Goal: Transaction & Acquisition: Purchase product/service

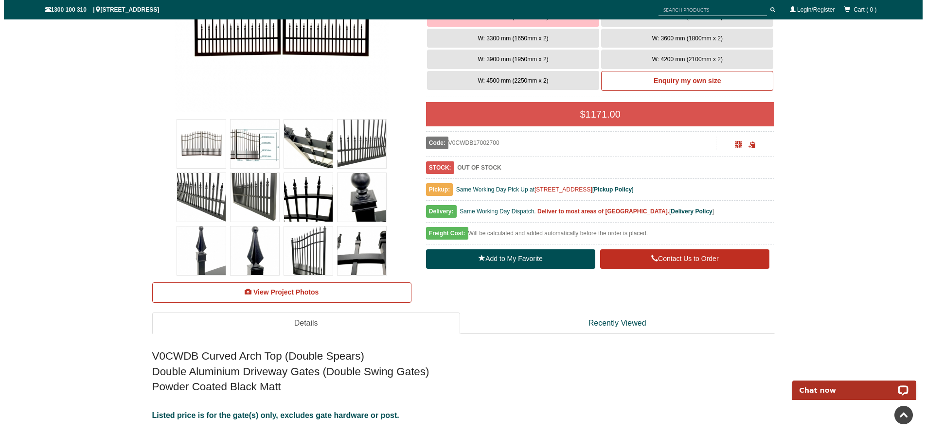
scroll to position [170, 0]
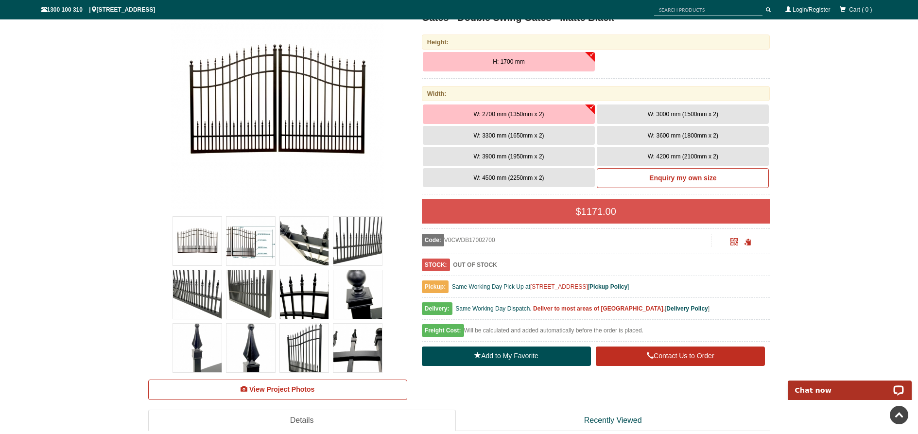
click at [207, 245] on img at bounding box center [197, 241] width 49 height 49
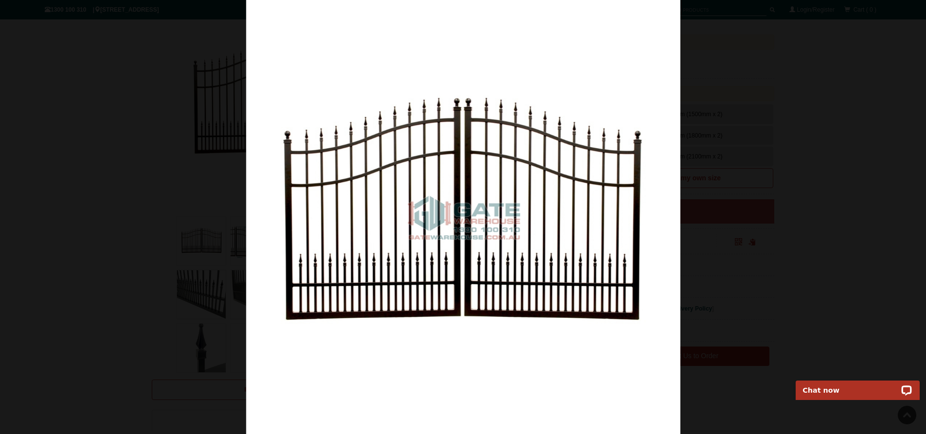
click at [660, 200] on img at bounding box center [463, 217] width 434 height 434
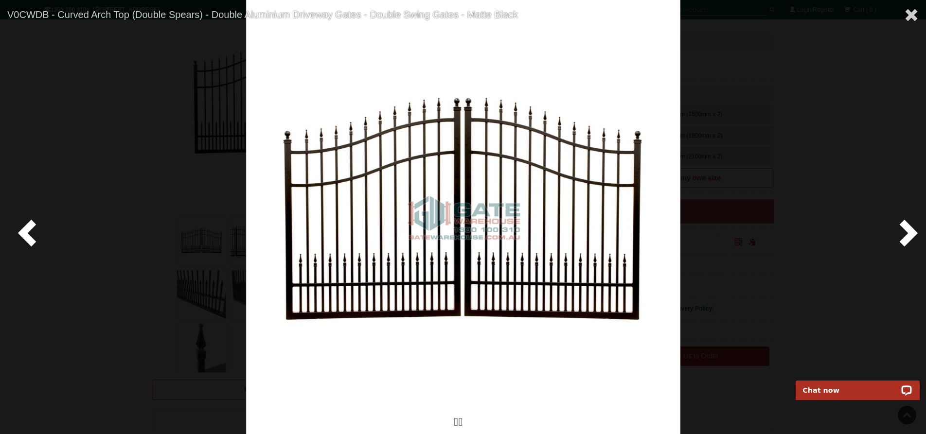
click at [907, 236] on span at bounding box center [906, 232] width 29 height 29
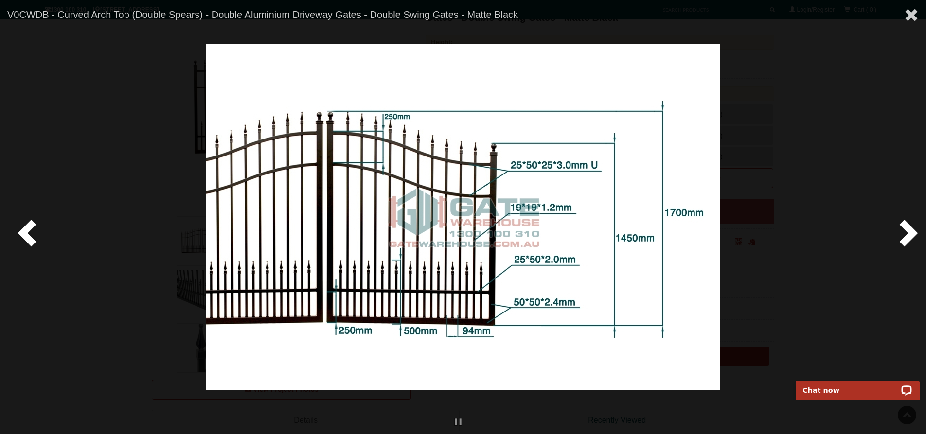
click at [907, 236] on span at bounding box center [906, 232] width 29 height 29
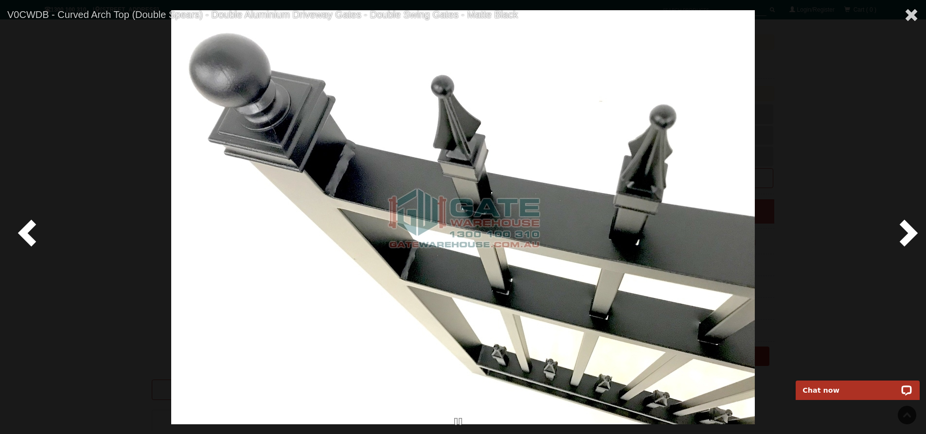
click at [907, 236] on span at bounding box center [906, 232] width 29 height 29
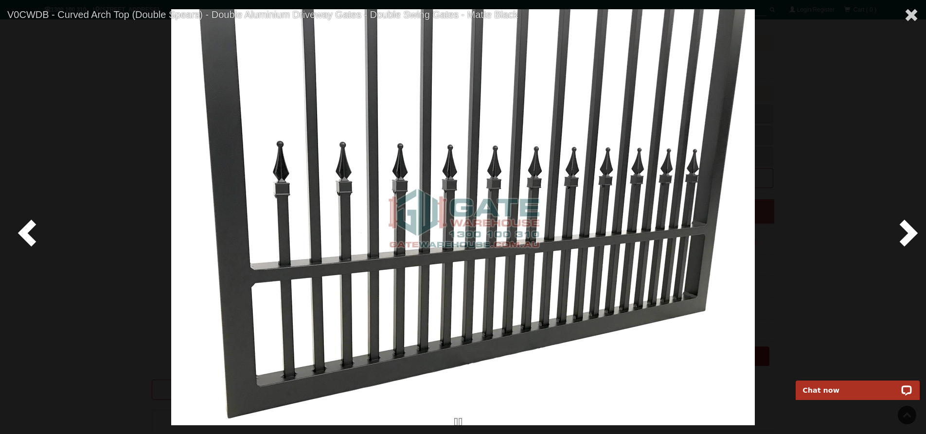
click at [907, 236] on span at bounding box center [906, 232] width 29 height 29
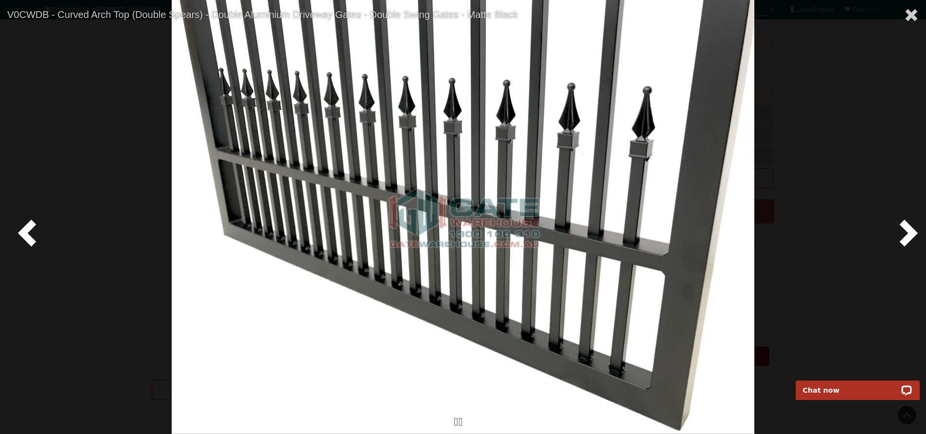
click at [907, 236] on span at bounding box center [906, 232] width 29 height 29
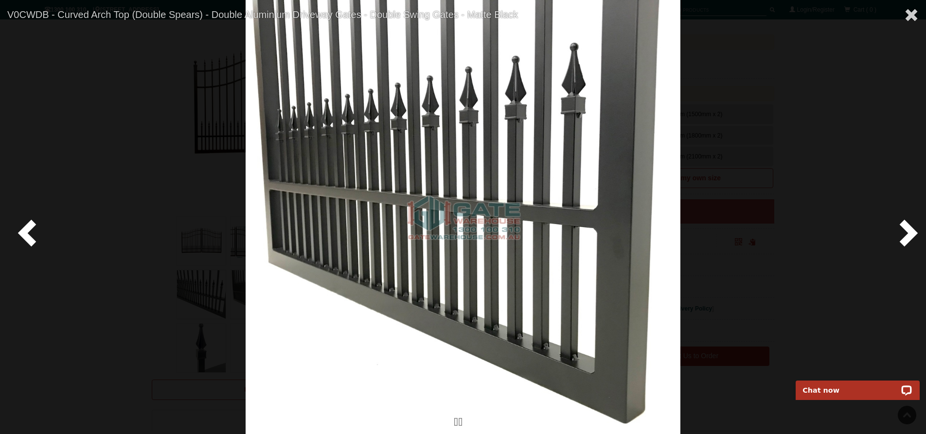
click at [907, 236] on span at bounding box center [906, 232] width 29 height 29
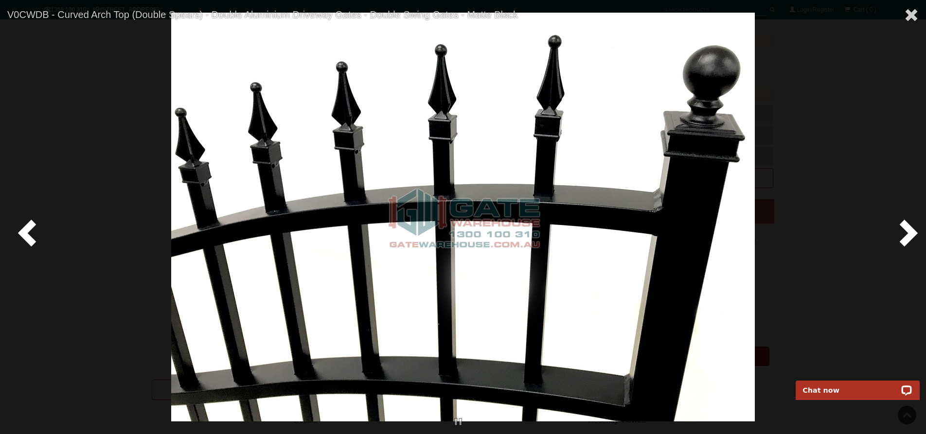
click at [907, 236] on span at bounding box center [906, 232] width 29 height 29
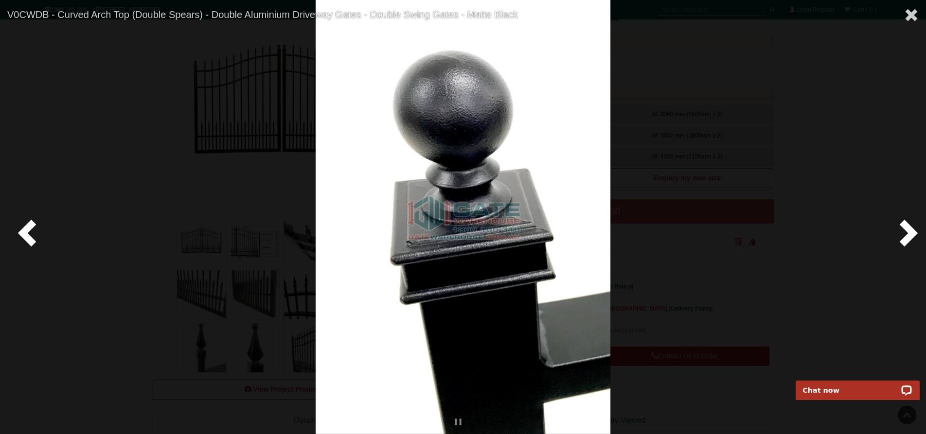
click at [907, 236] on span at bounding box center [906, 232] width 29 height 29
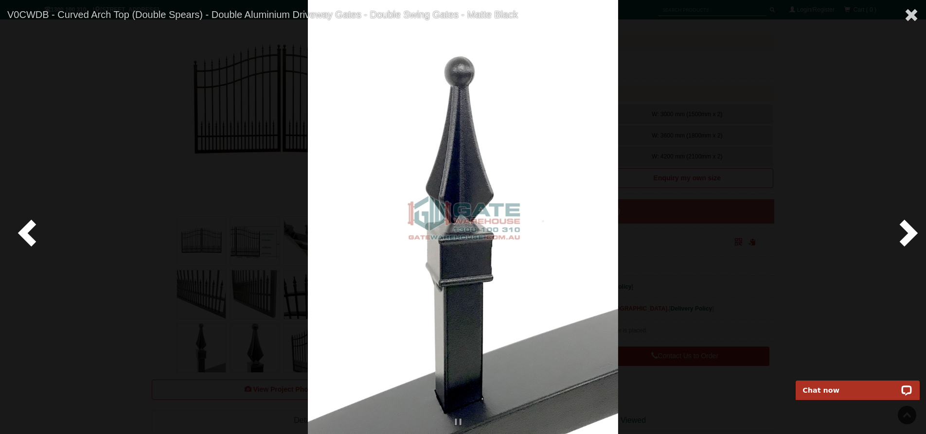
click at [907, 236] on span at bounding box center [906, 232] width 29 height 29
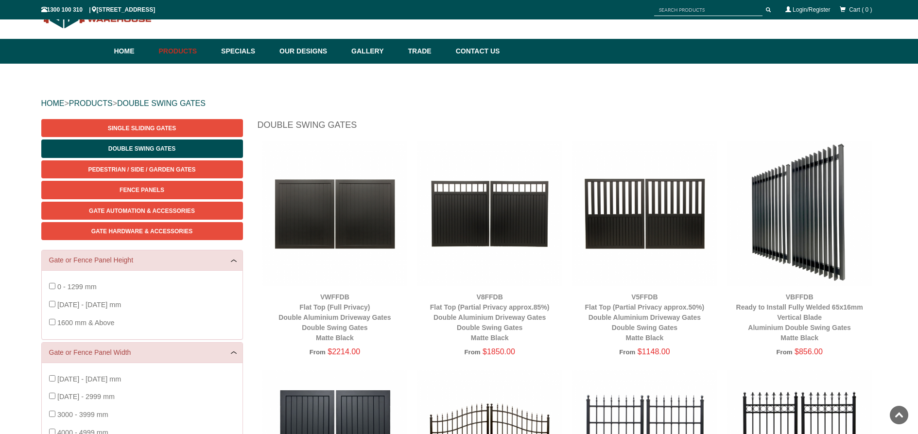
scroll to position [24, 0]
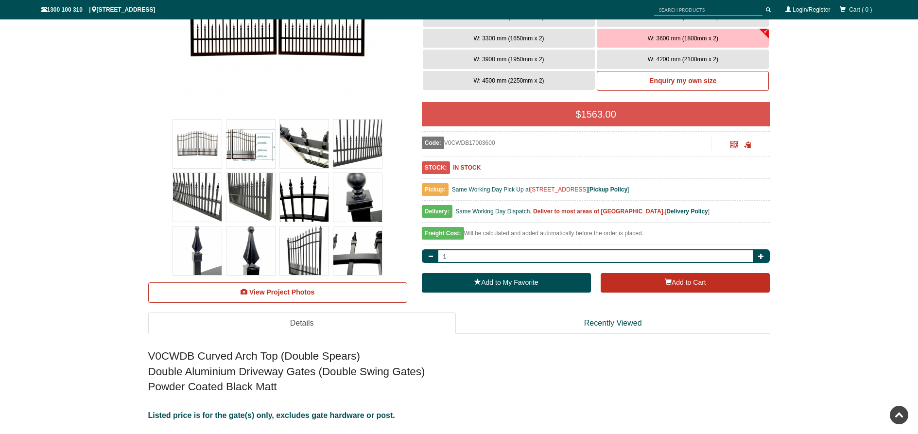
scroll to position [219, 0]
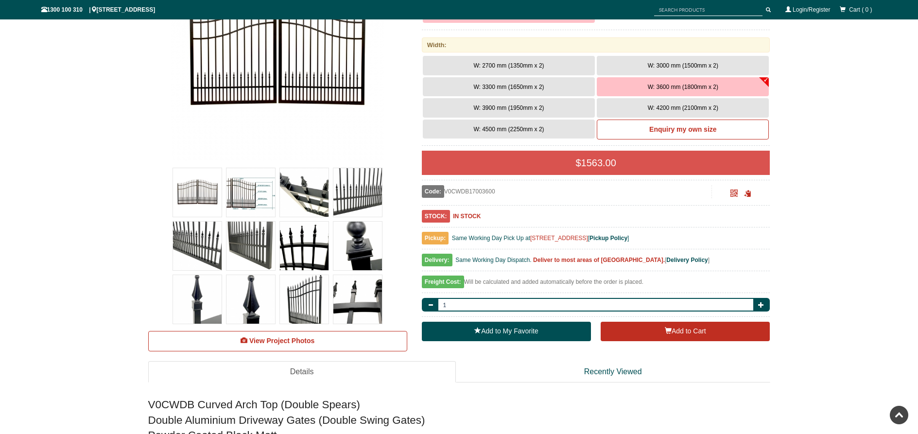
click at [213, 198] on img at bounding box center [197, 192] width 49 height 49
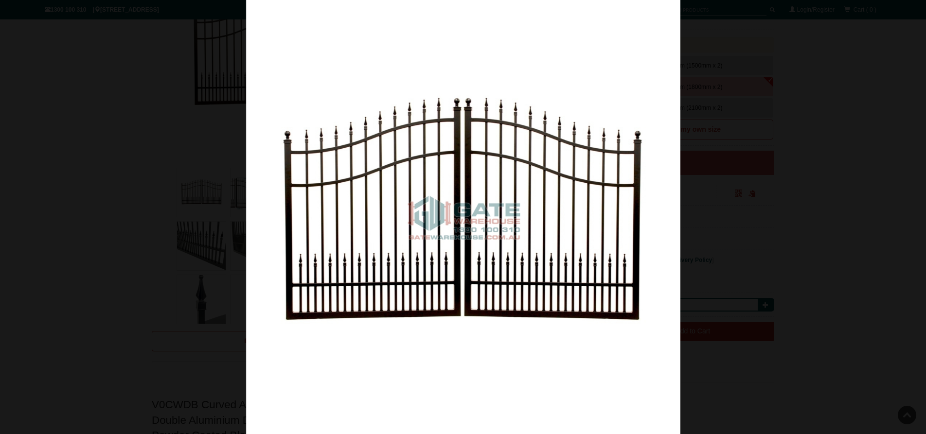
click at [648, 198] on img at bounding box center [463, 217] width 434 height 434
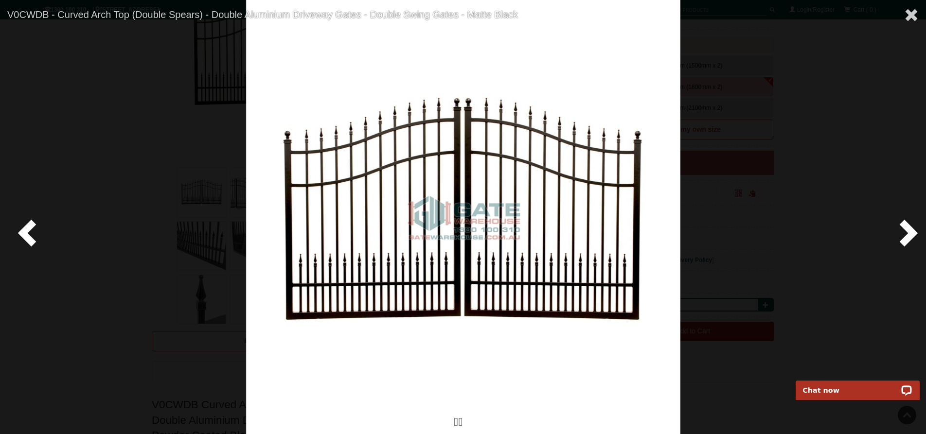
click at [909, 229] on span at bounding box center [906, 232] width 29 height 29
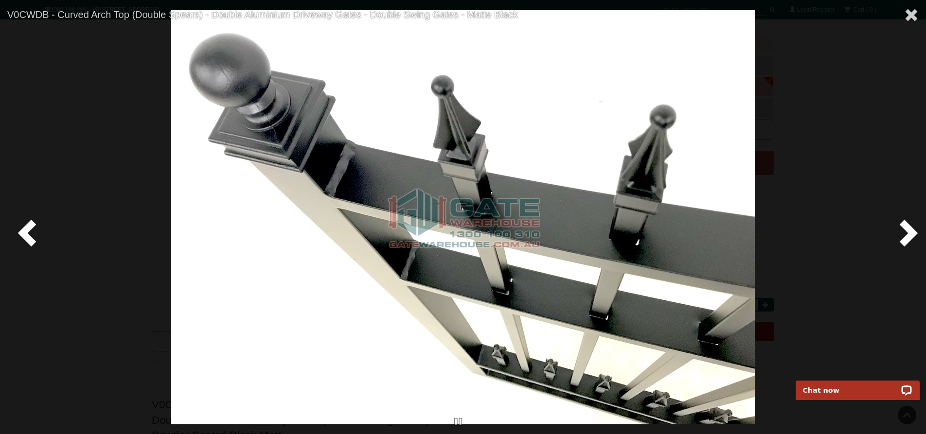
click at [27, 241] on span at bounding box center [29, 232] width 29 height 29
click at [903, 231] on span at bounding box center [906, 232] width 29 height 29
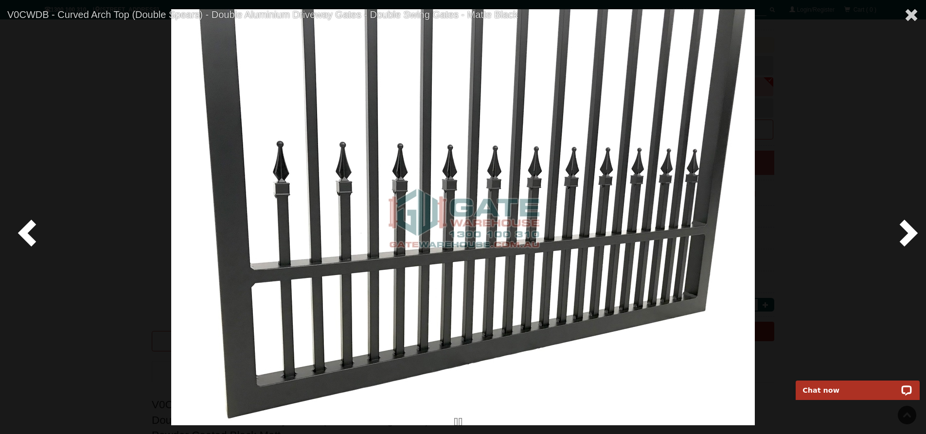
click at [903, 231] on span at bounding box center [906, 232] width 29 height 29
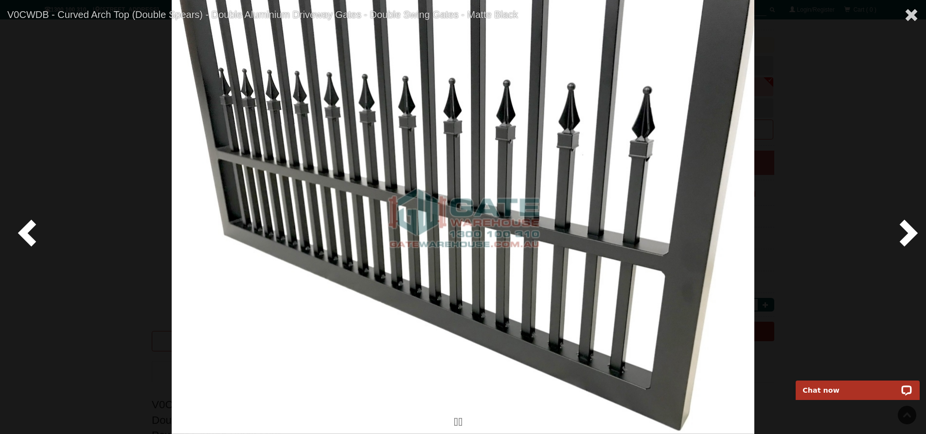
click at [903, 231] on span at bounding box center [906, 232] width 29 height 29
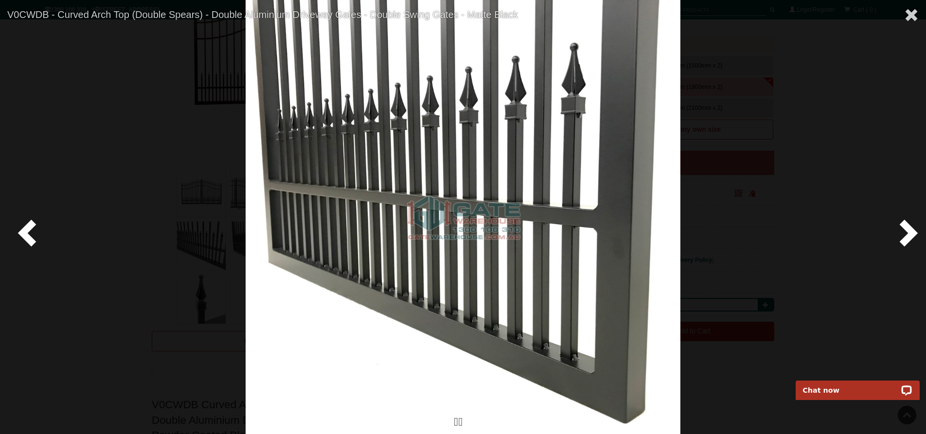
click at [903, 231] on span at bounding box center [906, 232] width 29 height 29
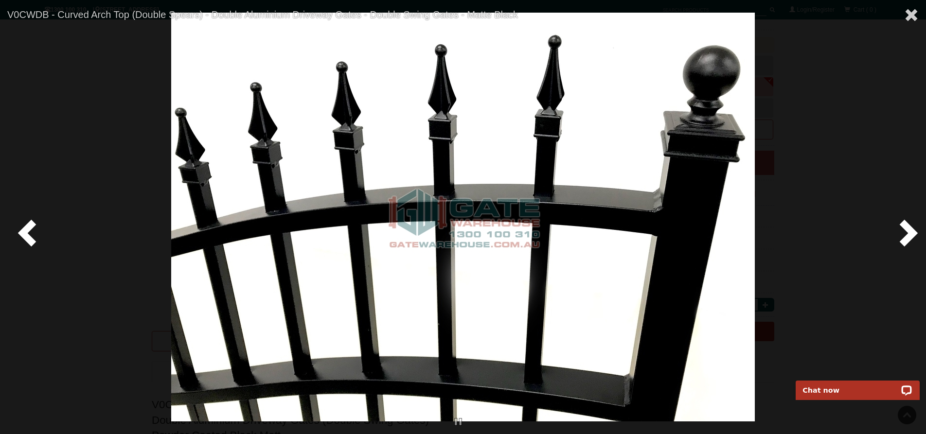
click at [903, 231] on span at bounding box center [906, 232] width 29 height 29
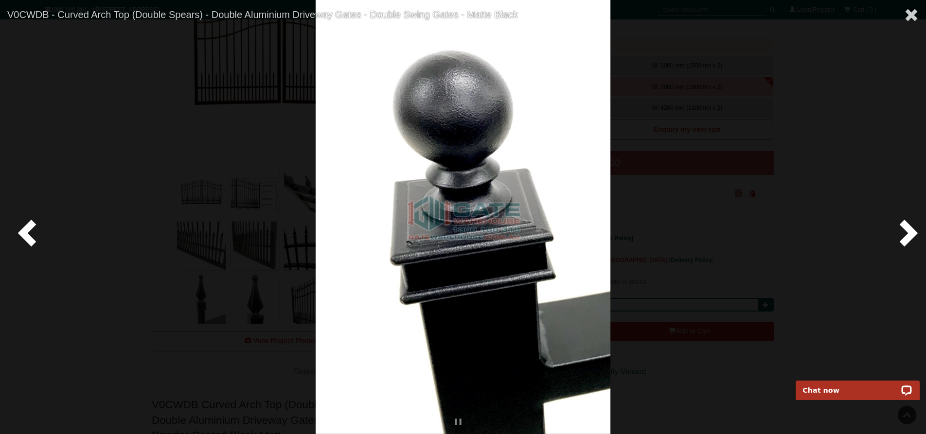
click at [903, 231] on span at bounding box center [906, 232] width 29 height 29
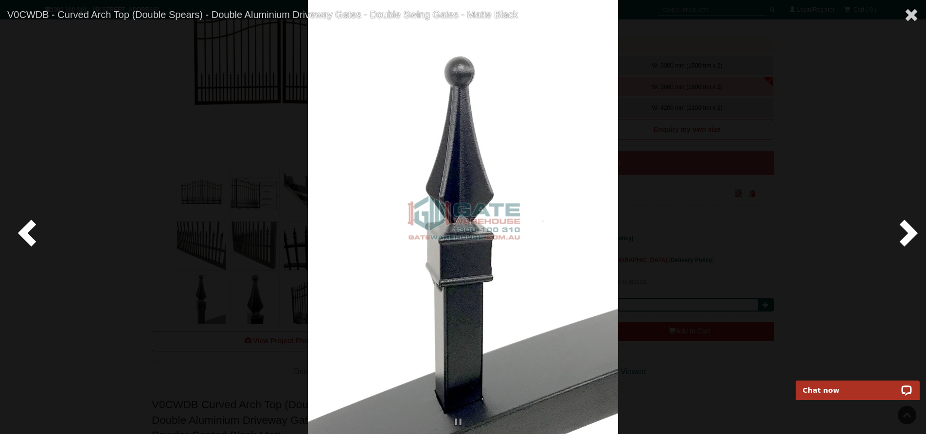
click at [908, 229] on span at bounding box center [906, 232] width 29 height 29
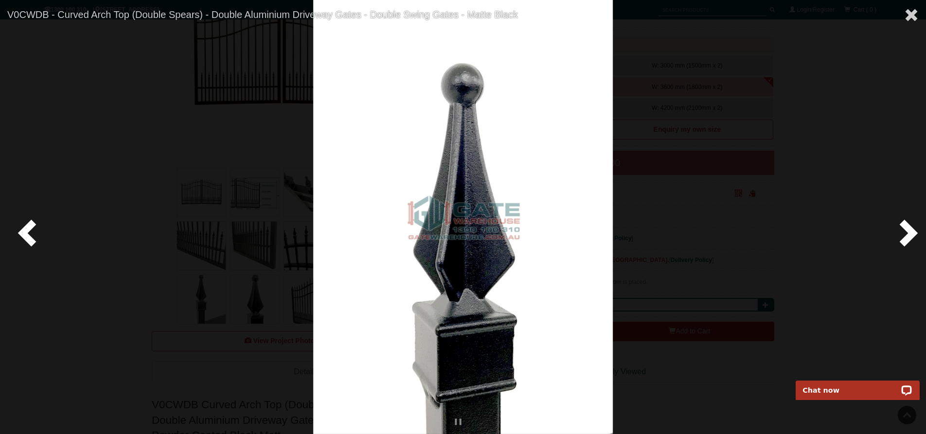
click at [908, 229] on span at bounding box center [906, 232] width 29 height 29
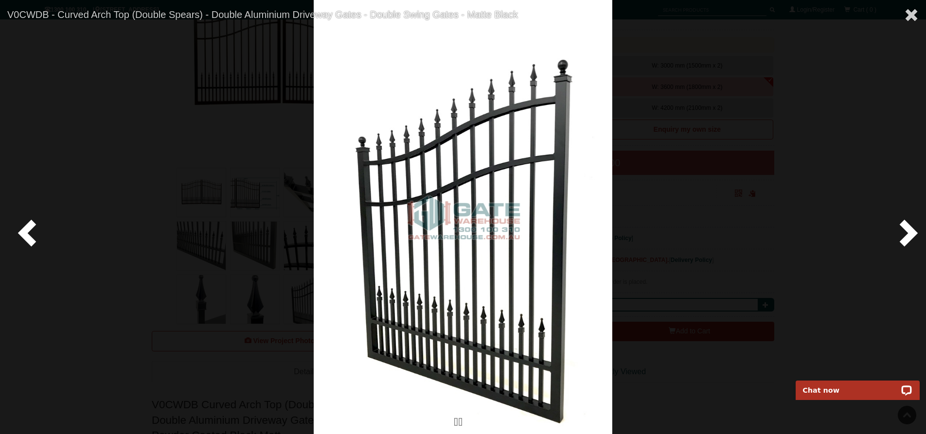
click at [908, 229] on span at bounding box center [906, 232] width 29 height 29
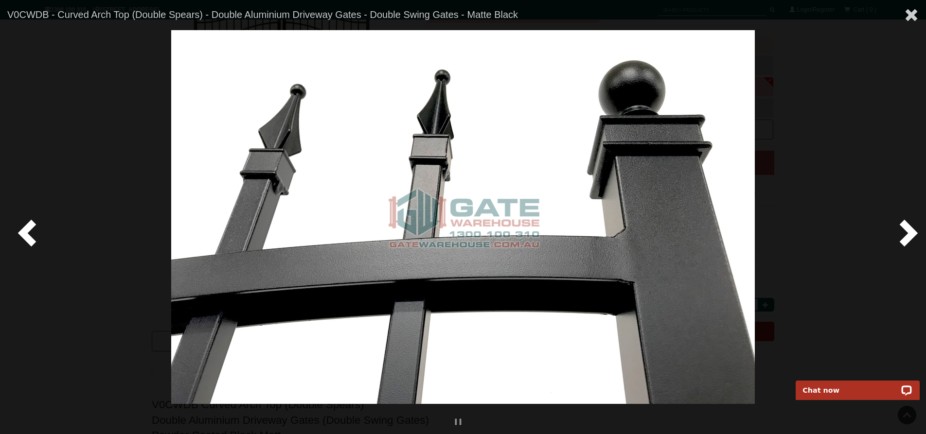
click at [908, 229] on span at bounding box center [906, 232] width 29 height 29
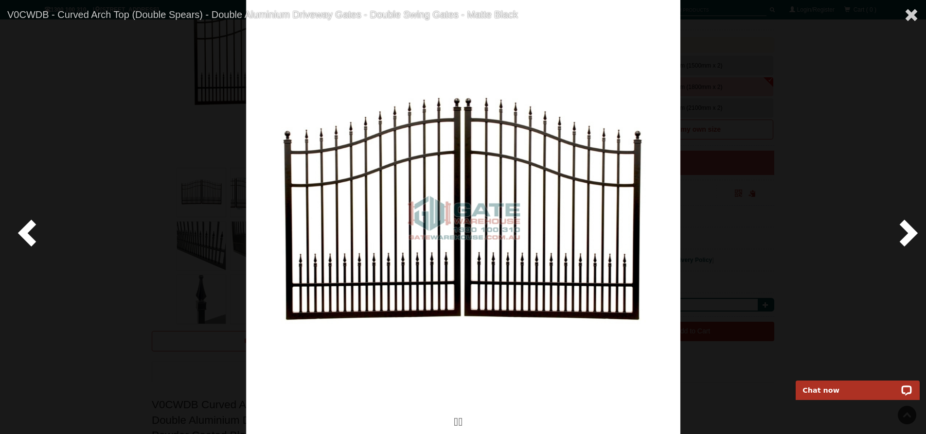
click at [910, 236] on span at bounding box center [906, 232] width 29 height 29
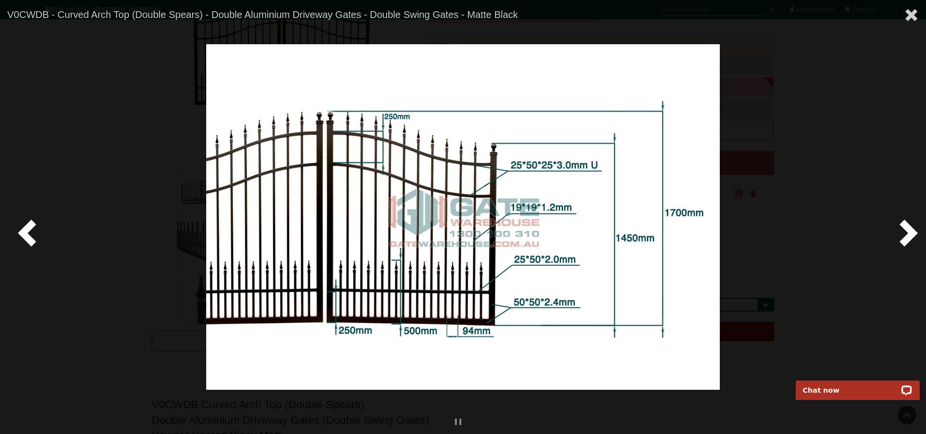
click at [27, 236] on span at bounding box center [29, 232] width 29 height 29
click at [483, 258] on img at bounding box center [462, 217] width 513 height 346
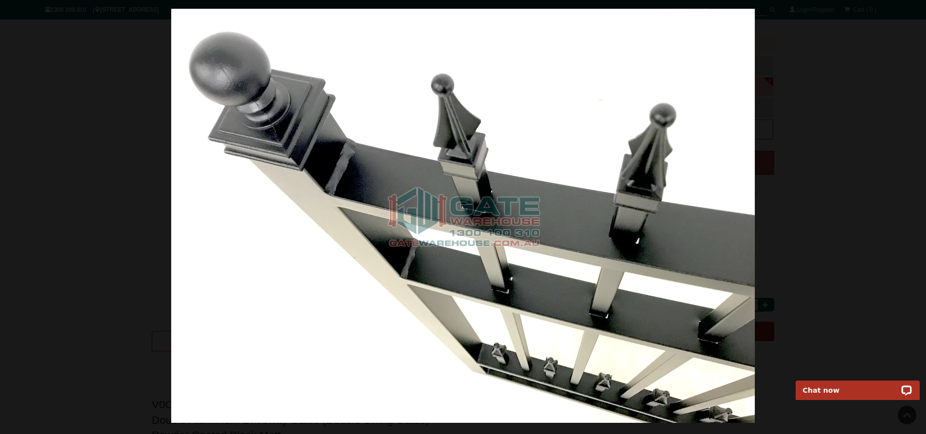
click at [33, 212] on div at bounding box center [463, 216] width 926 height 434
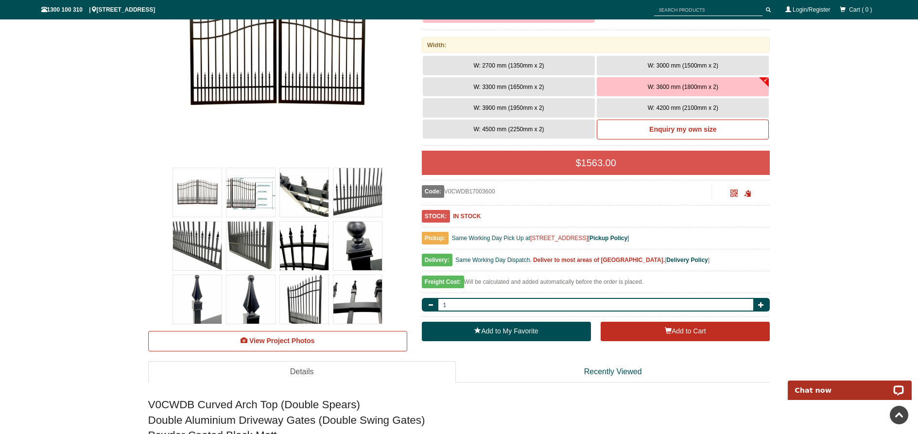
click at [198, 249] on img at bounding box center [197, 246] width 49 height 49
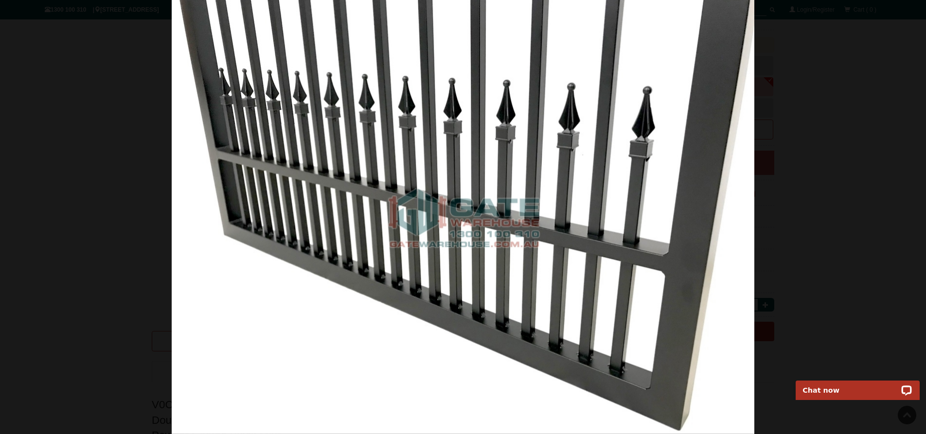
click at [229, 188] on img at bounding box center [463, 217] width 583 height 434
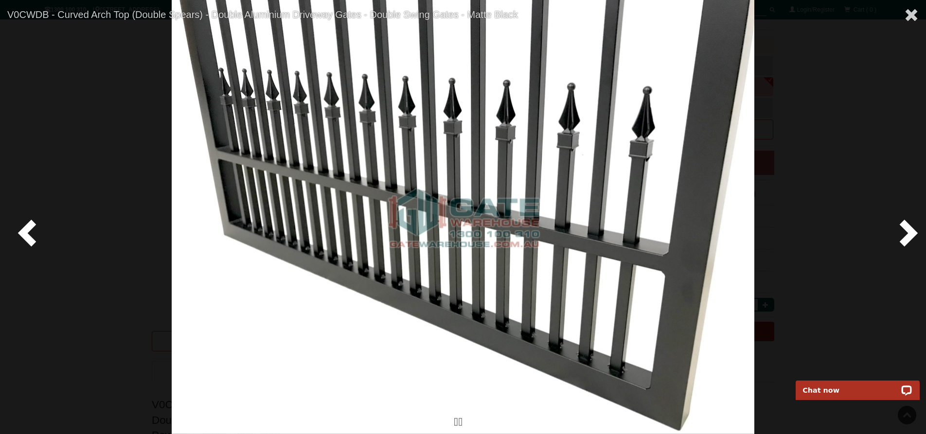
drag, startPoint x: 4, startPoint y: 234, endPoint x: 19, endPoint y: 234, distance: 15.1
click at [9, 234] on div at bounding box center [463, 217] width 926 height 434
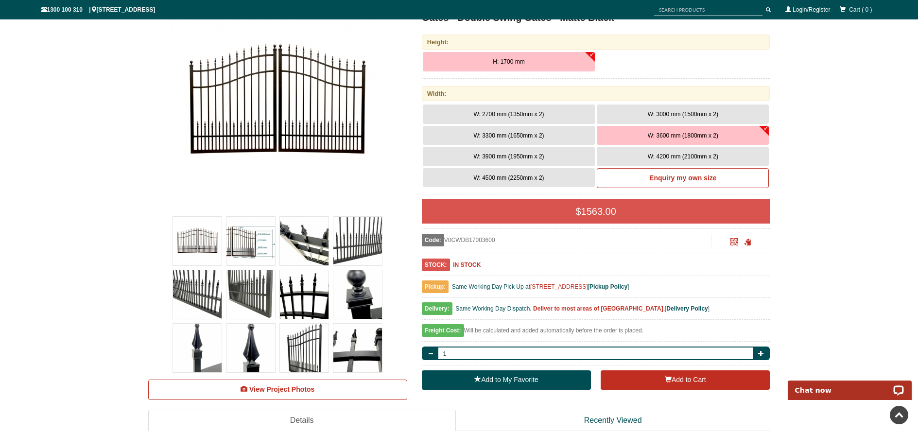
scroll to position [122, 0]
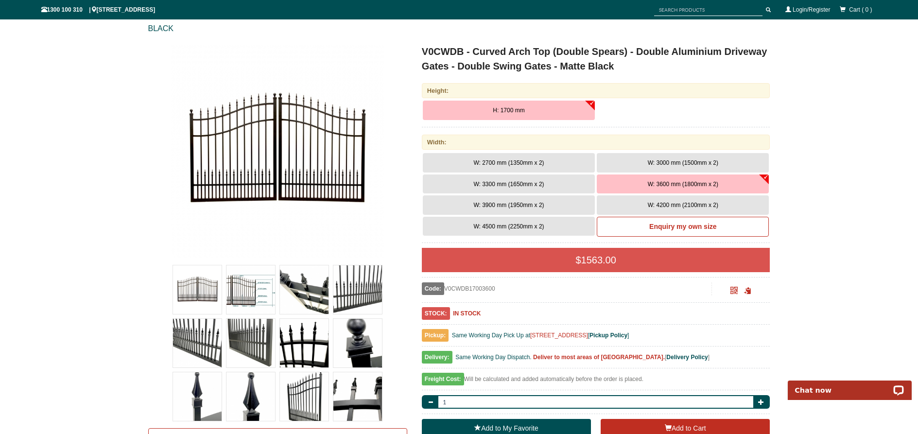
click at [677, 161] on span "W: 3000 mm (1500mm x 2)" at bounding box center [683, 162] width 71 height 7
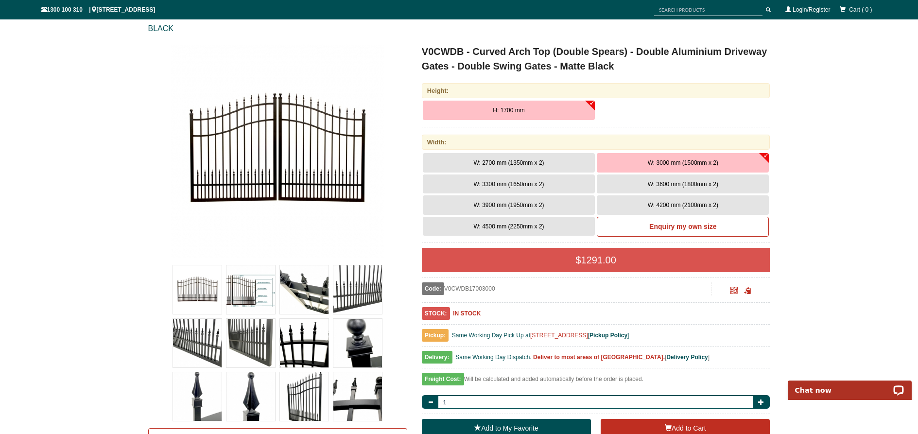
scroll to position [0, 0]
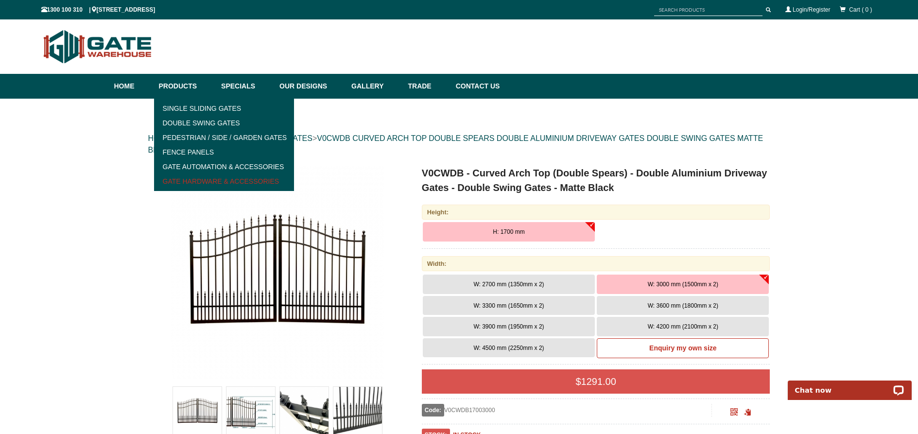
click at [212, 181] on link "Gate Hardware & Accessories" at bounding box center [224, 181] width 135 height 15
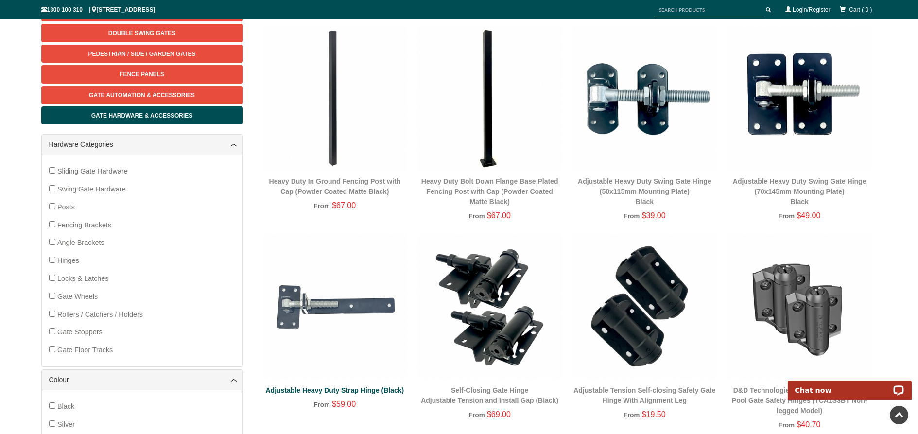
scroll to position [102, 0]
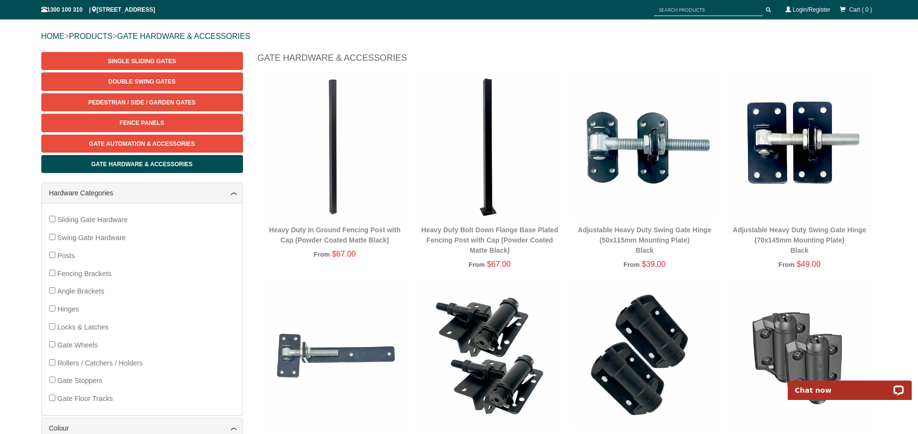
click at [84, 239] on span "Swing Gate Hardware" at bounding box center [91, 238] width 69 height 8
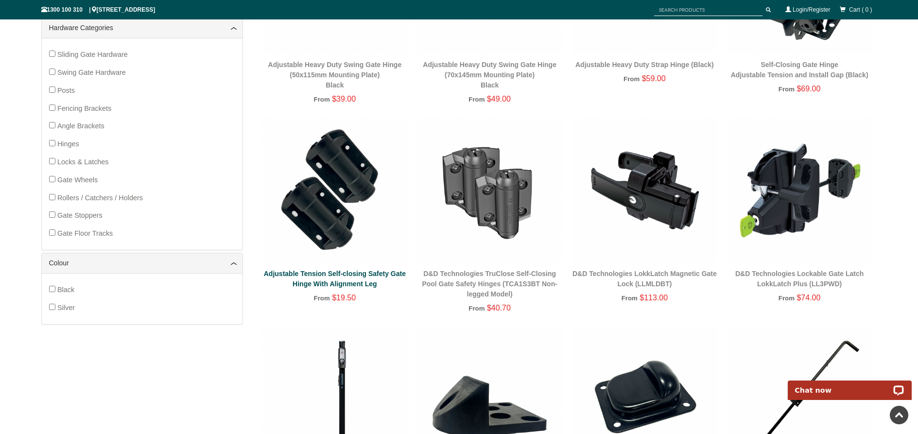
scroll to position [0, 0]
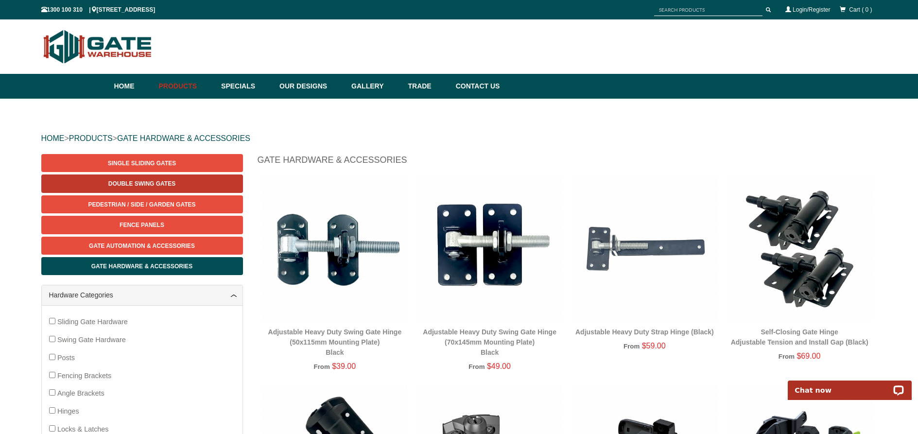
click at [168, 186] on span "Double Swing Gates" at bounding box center [141, 183] width 67 height 7
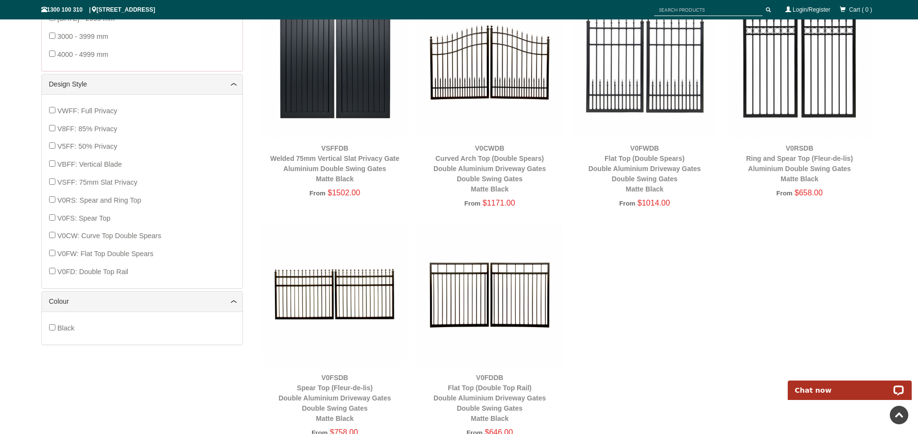
scroll to position [462, 0]
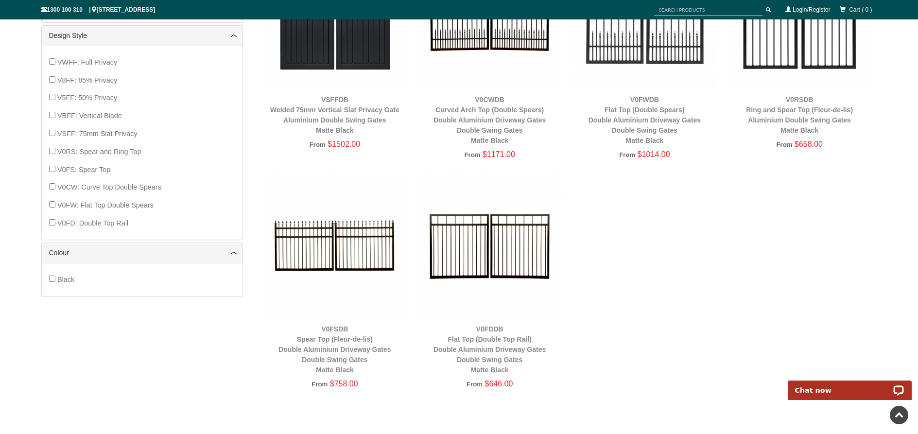
click at [343, 250] on img at bounding box center [335, 246] width 145 height 145
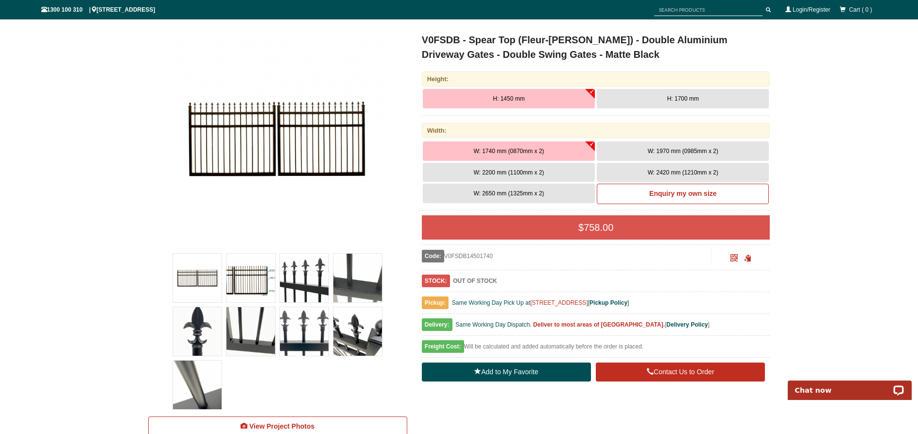
click at [515, 191] on span "W: 2650 mm (1325mm x 2)" at bounding box center [509, 193] width 71 height 7
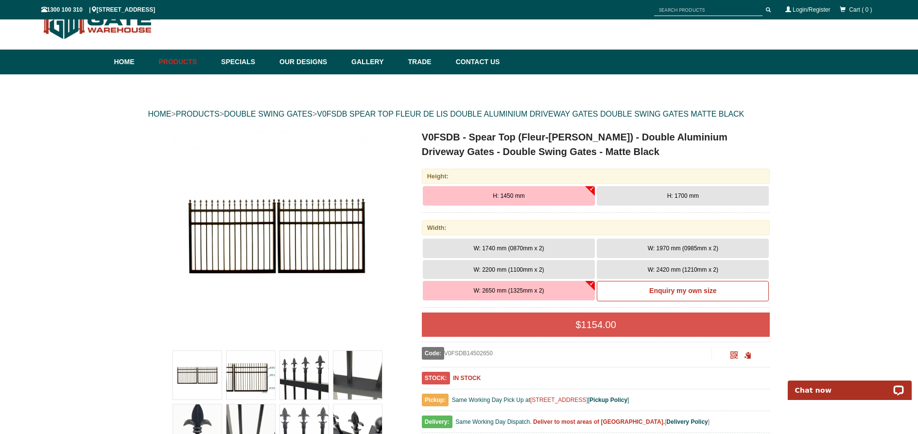
scroll to position [170, 0]
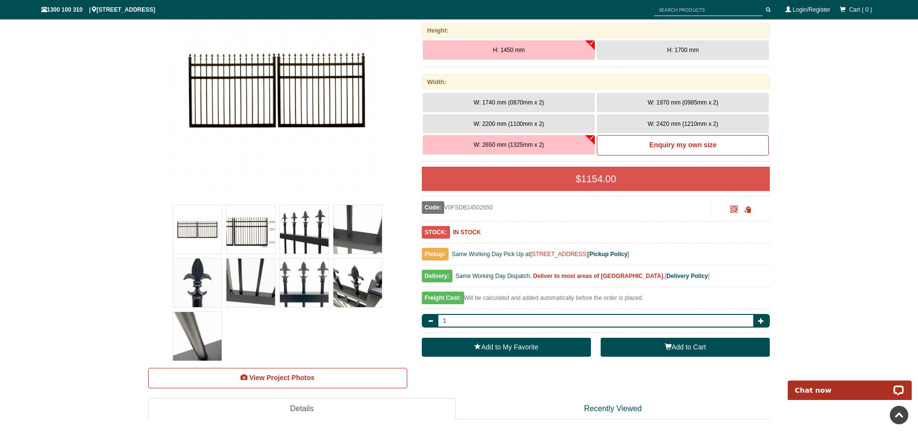
click at [651, 351] on button "Add to Cart" at bounding box center [685, 347] width 169 height 19
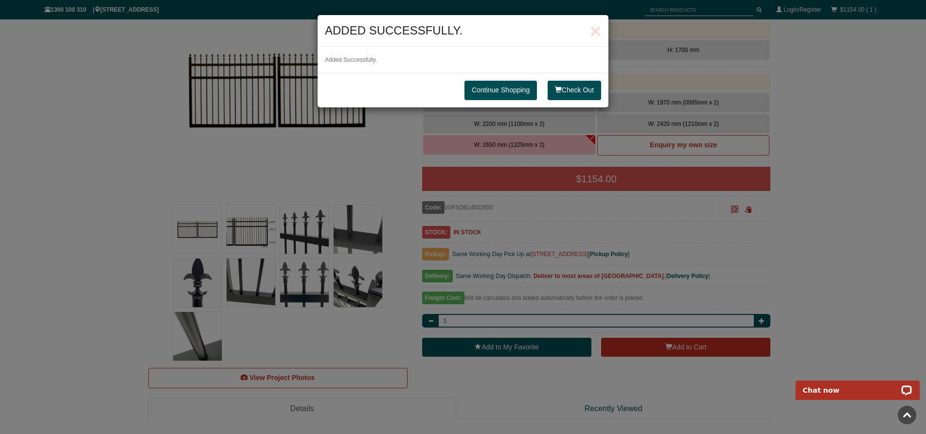
click at [498, 92] on link "Continue Shopping" at bounding box center [500, 90] width 72 height 19
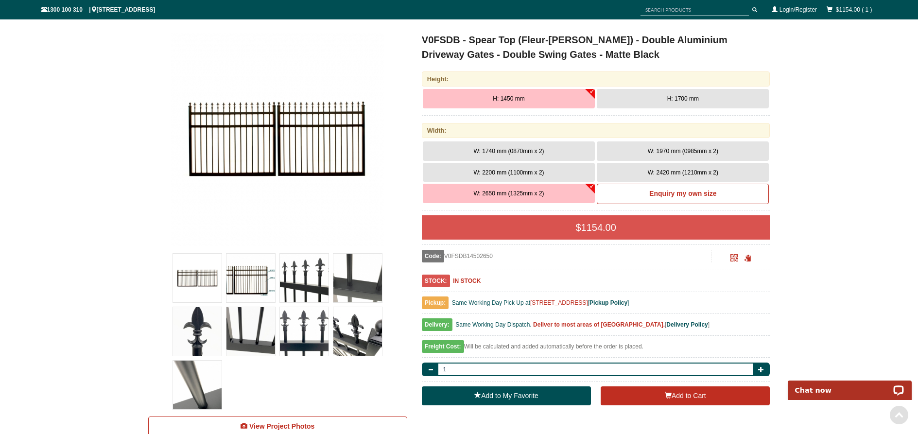
scroll to position [24, 0]
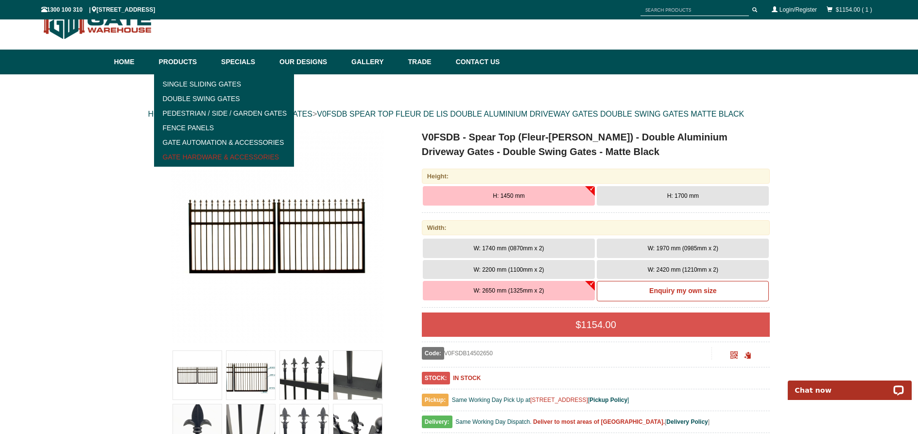
click at [193, 157] on link "Gate Hardware & Accessories" at bounding box center [224, 157] width 135 height 15
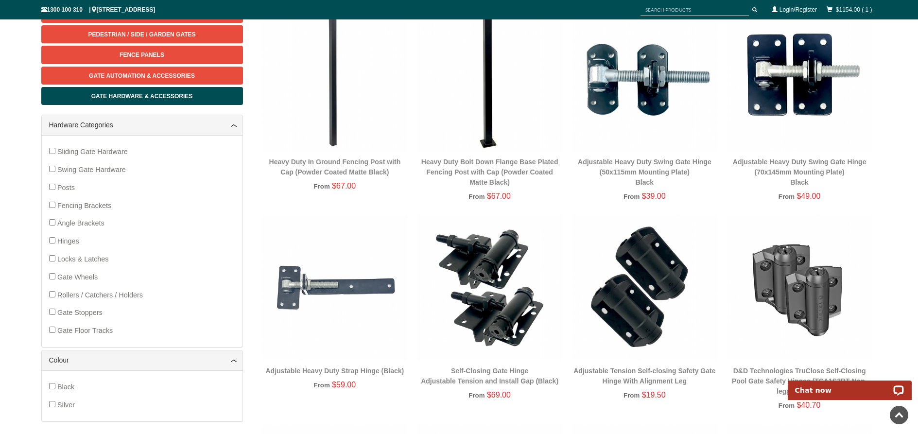
scroll to position [73, 0]
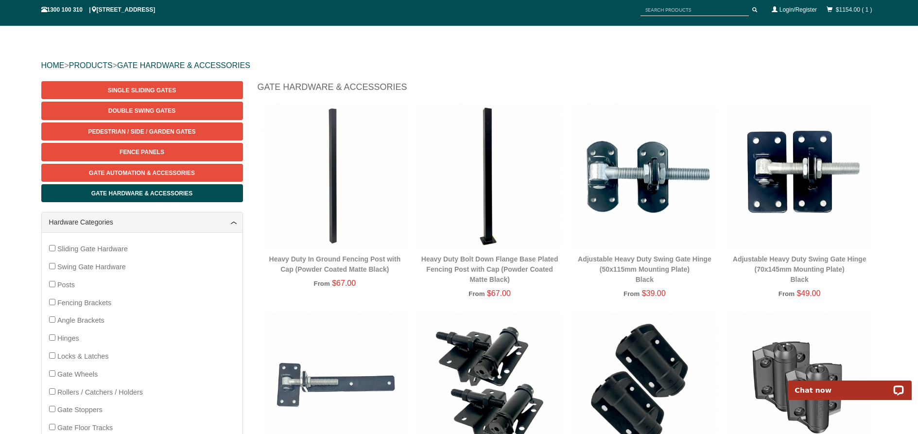
click at [484, 181] on img at bounding box center [489, 175] width 145 height 145
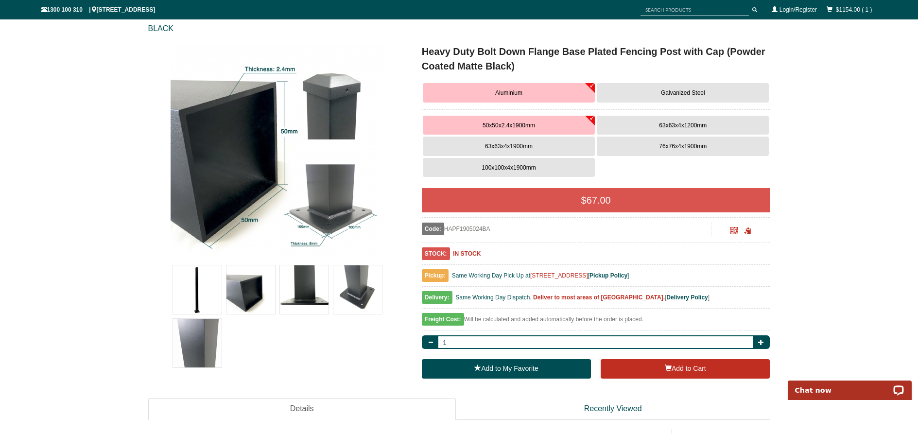
click at [508, 143] on span "63x63x4x1900mm" at bounding box center [509, 146] width 48 height 7
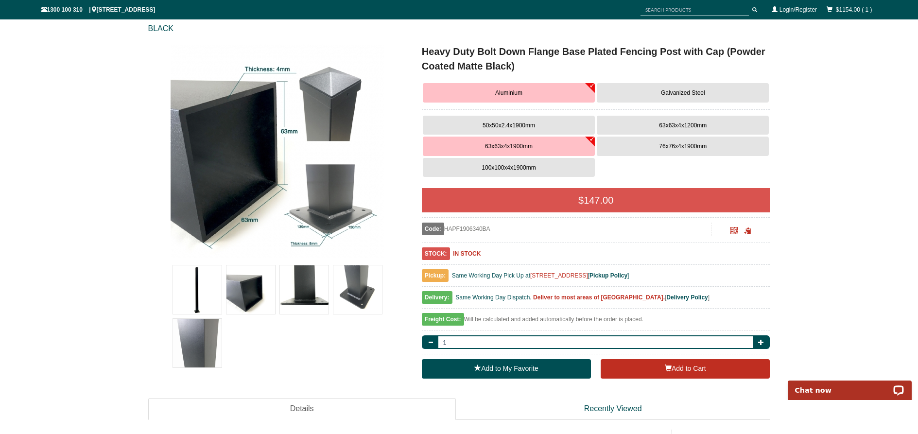
click at [506, 126] on span "50x50x2.4x1900mm" at bounding box center [509, 125] width 53 height 7
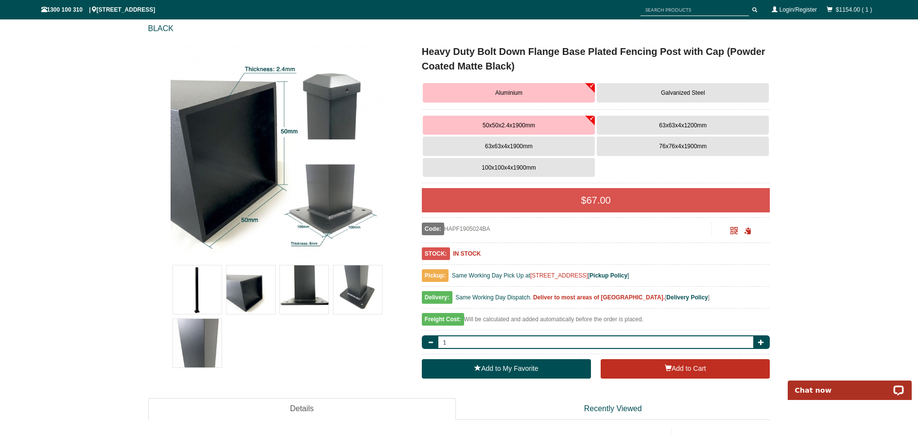
click at [505, 148] on span "63x63x4x1900mm" at bounding box center [509, 146] width 48 height 7
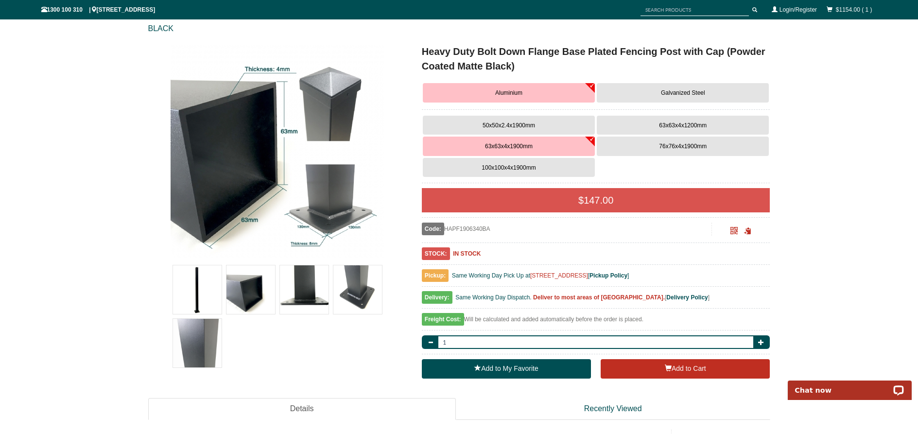
click at [642, 123] on button "63x63x4x1200mm" at bounding box center [683, 125] width 172 height 19
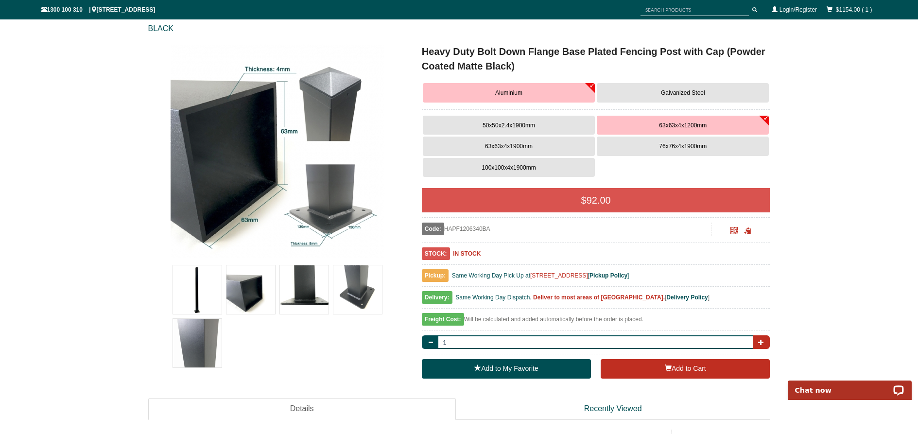
click at [760, 343] on span "button" at bounding box center [761, 342] width 6 height 6
type input "2"
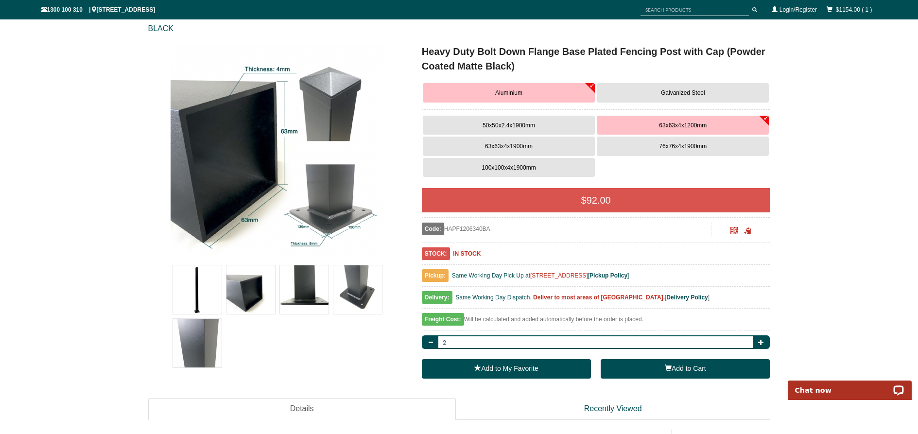
click at [651, 369] on button "Add to Cart" at bounding box center [685, 368] width 169 height 19
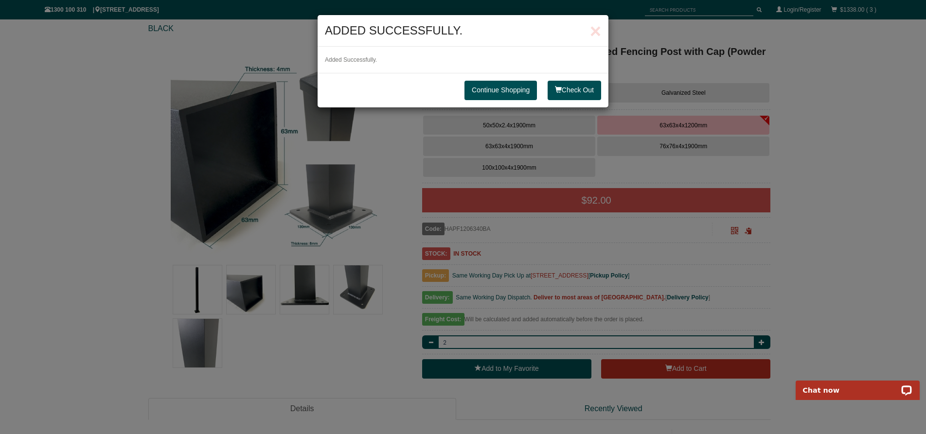
click at [503, 93] on link "Continue Shopping" at bounding box center [500, 90] width 72 height 19
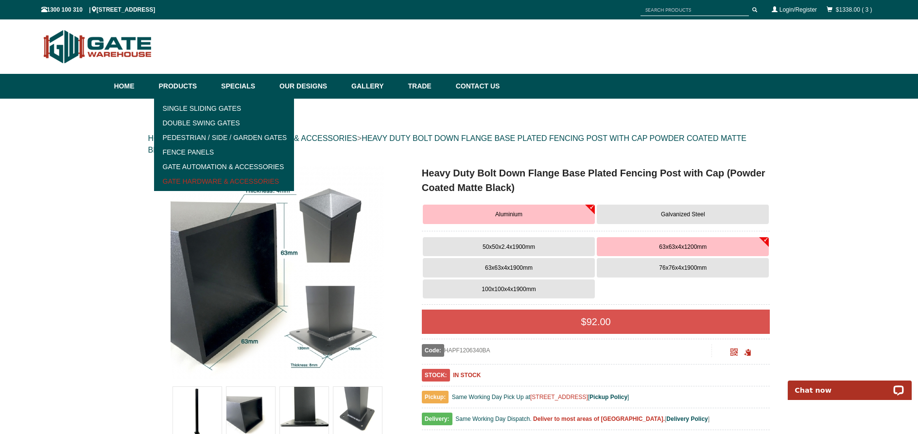
click at [203, 181] on link "Gate Hardware & Accessories" at bounding box center [224, 181] width 135 height 15
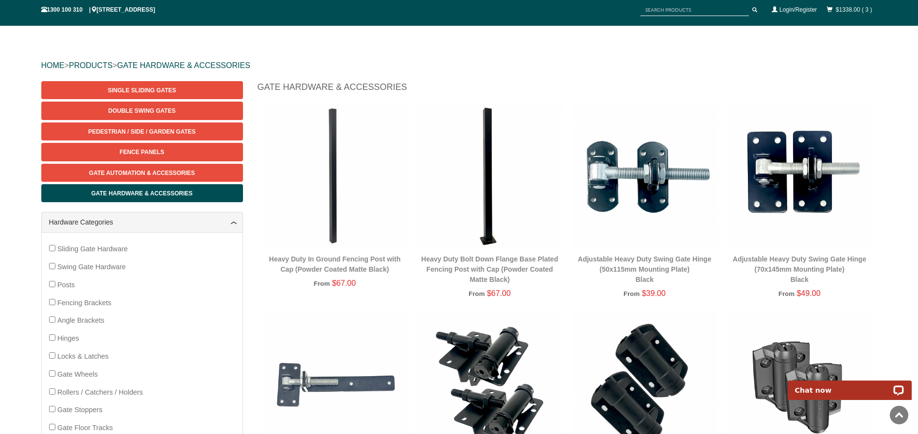
scroll to position [24, 0]
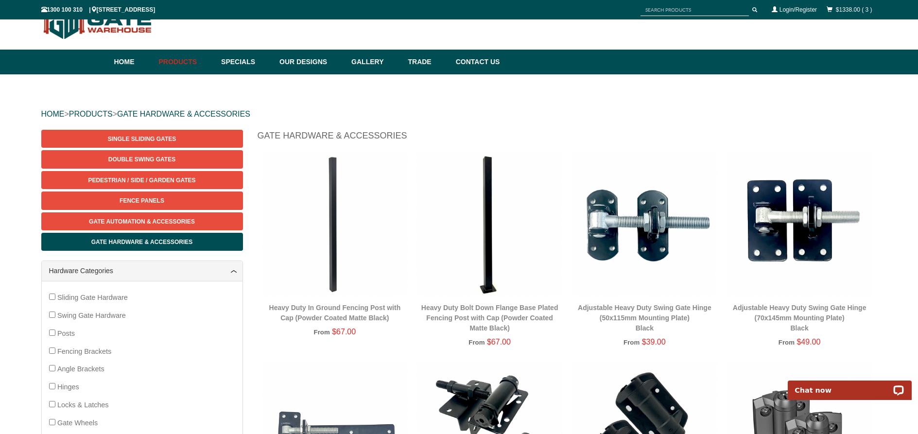
click at [644, 253] on img at bounding box center [644, 224] width 145 height 145
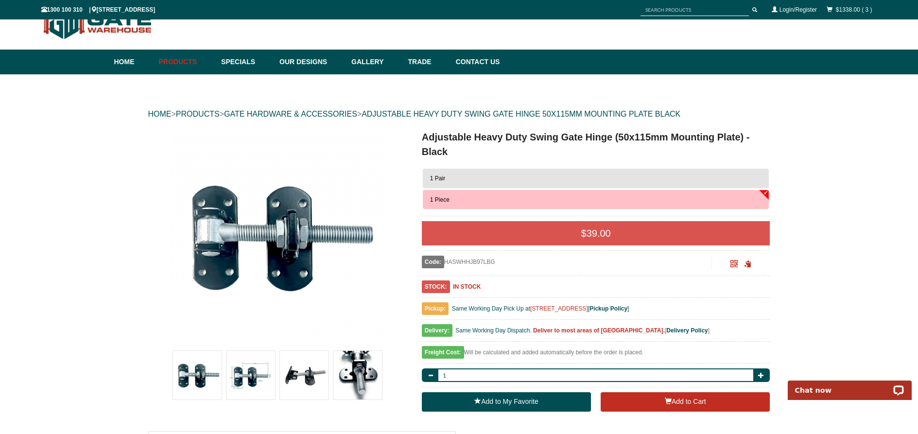
click at [563, 183] on button "1 Pair" at bounding box center [596, 178] width 347 height 19
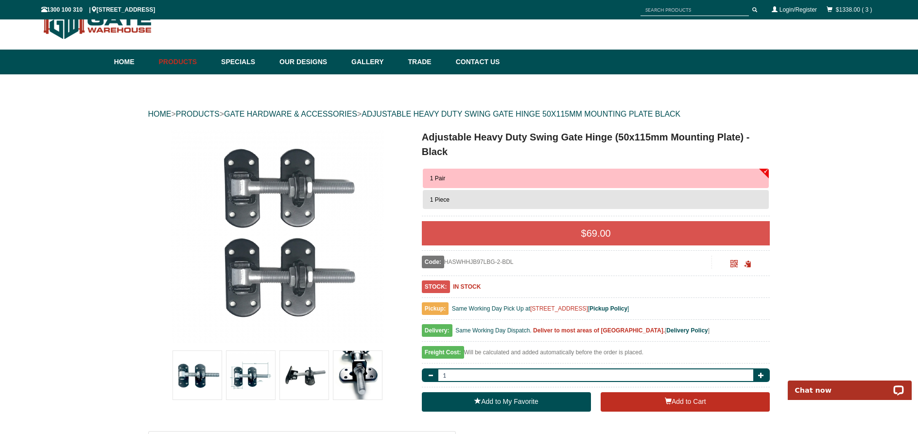
scroll to position [122, 0]
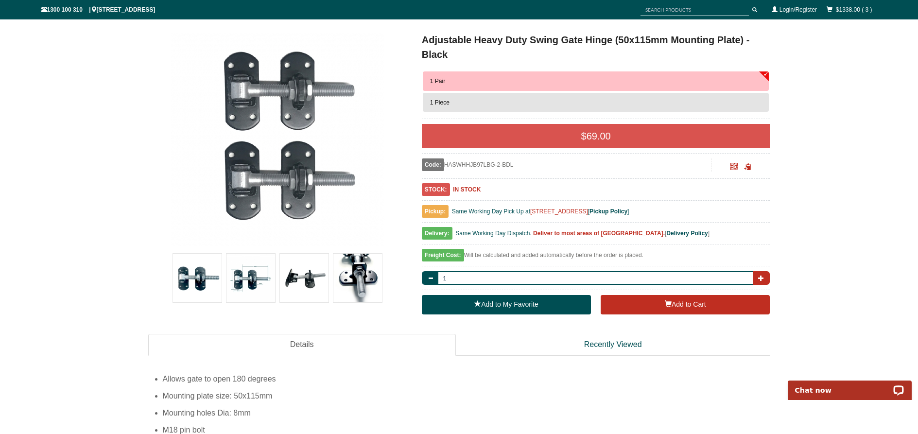
click at [765, 280] on button "button" at bounding box center [762, 278] width 17 height 14
type input "2"
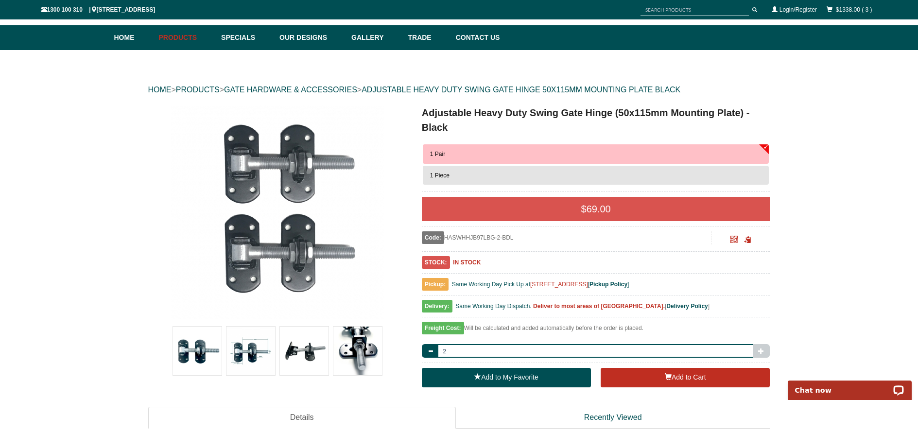
scroll to position [146, 0]
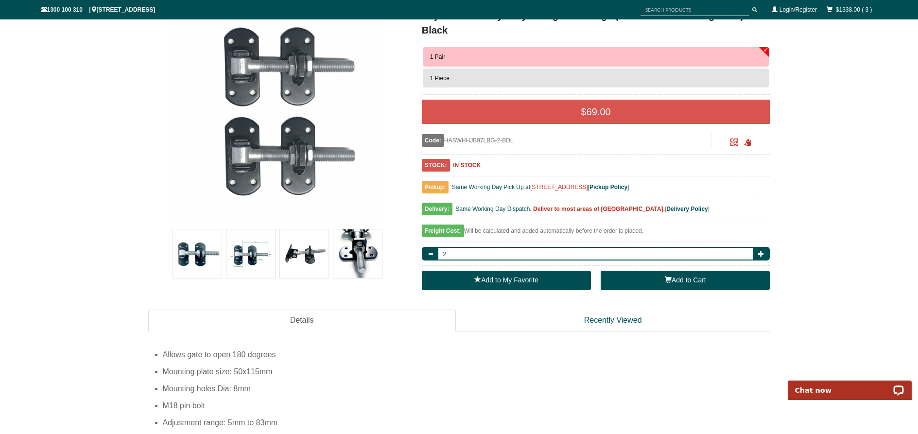
click at [665, 280] on span "button" at bounding box center [668, 279] width 7 height 7
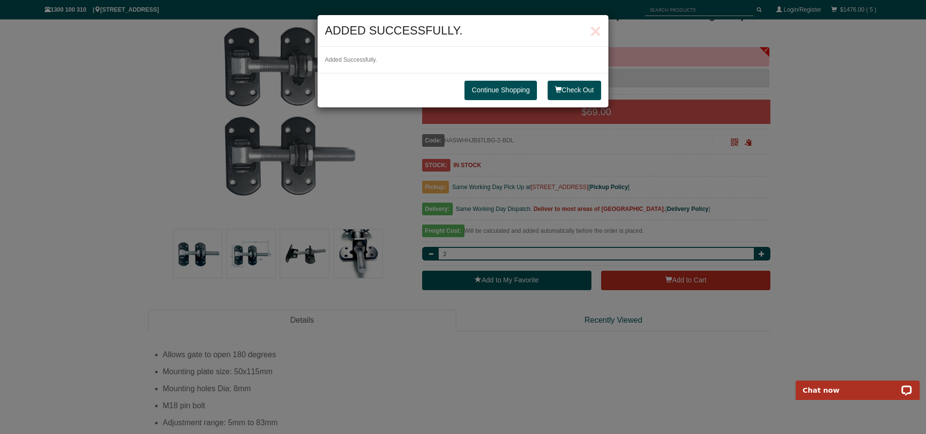
click at [473, 89] on link "Continue Shopping" at bounding box center [500, 90] width 72 height 19
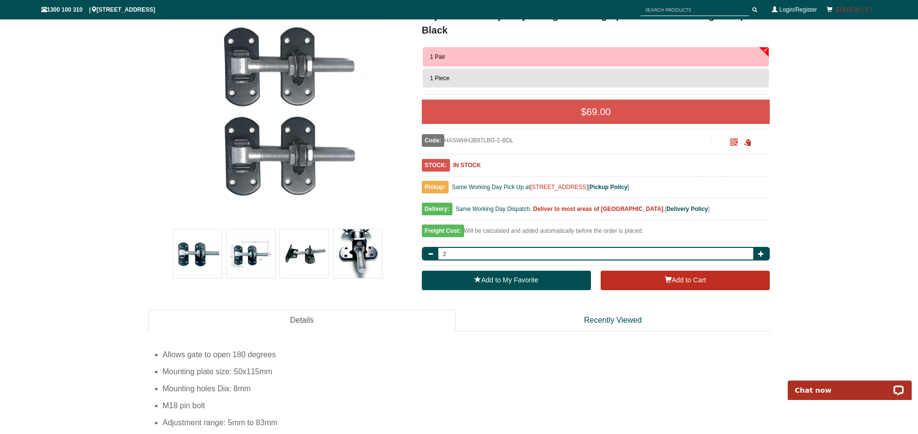
click at [844, 11] on link "$1476.00 ( 5 )" at bounding box center [854, 9] width 36 height 7
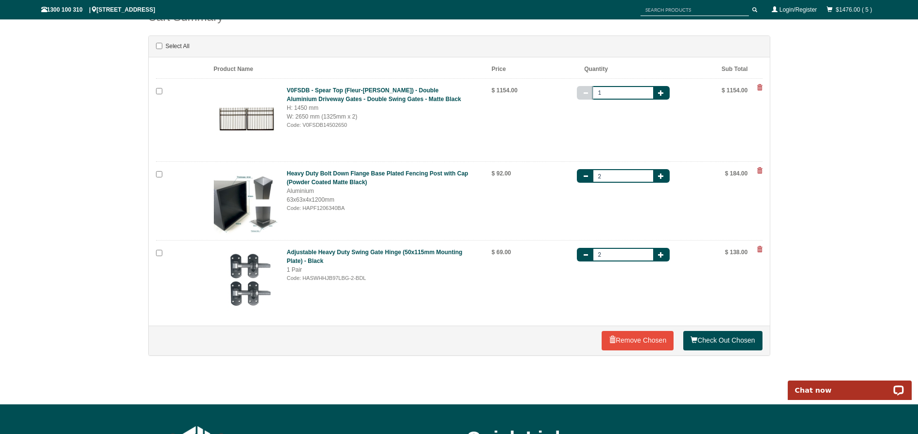
scroll to position [97, 0]
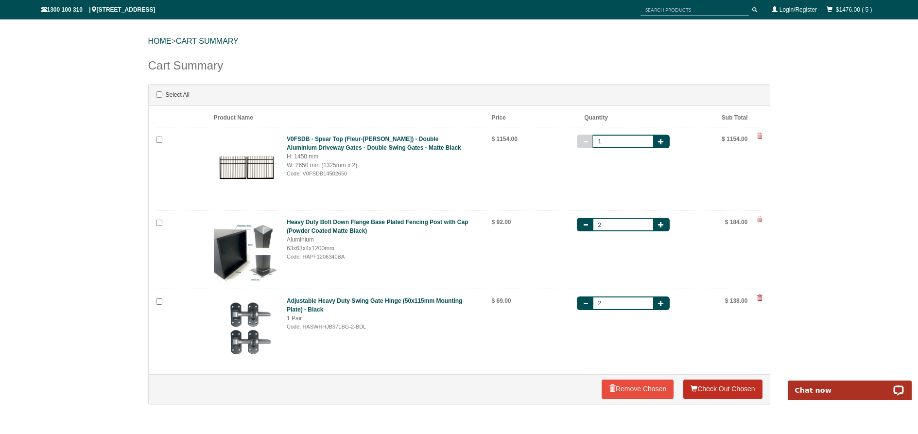
click at [726, 386] on link "Check Out Chosen" at bounding box center [723, 389] width 79 height 19
